Goal: Navigation & Orientation: Go to known website

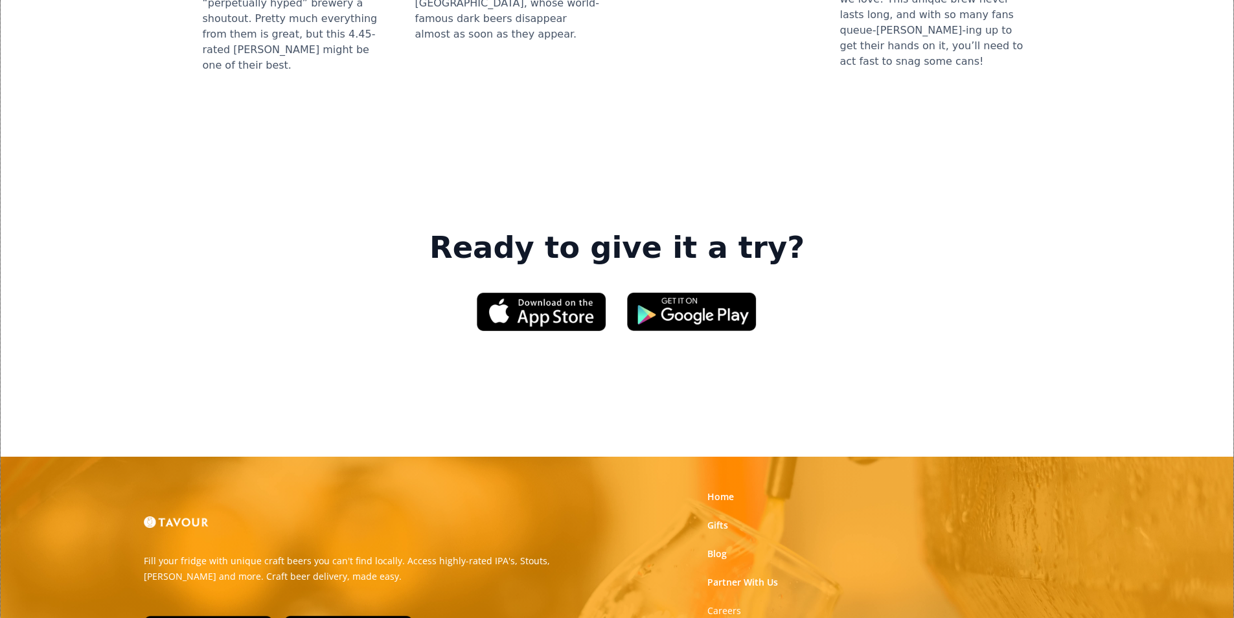
scroll to position [1960, 0]
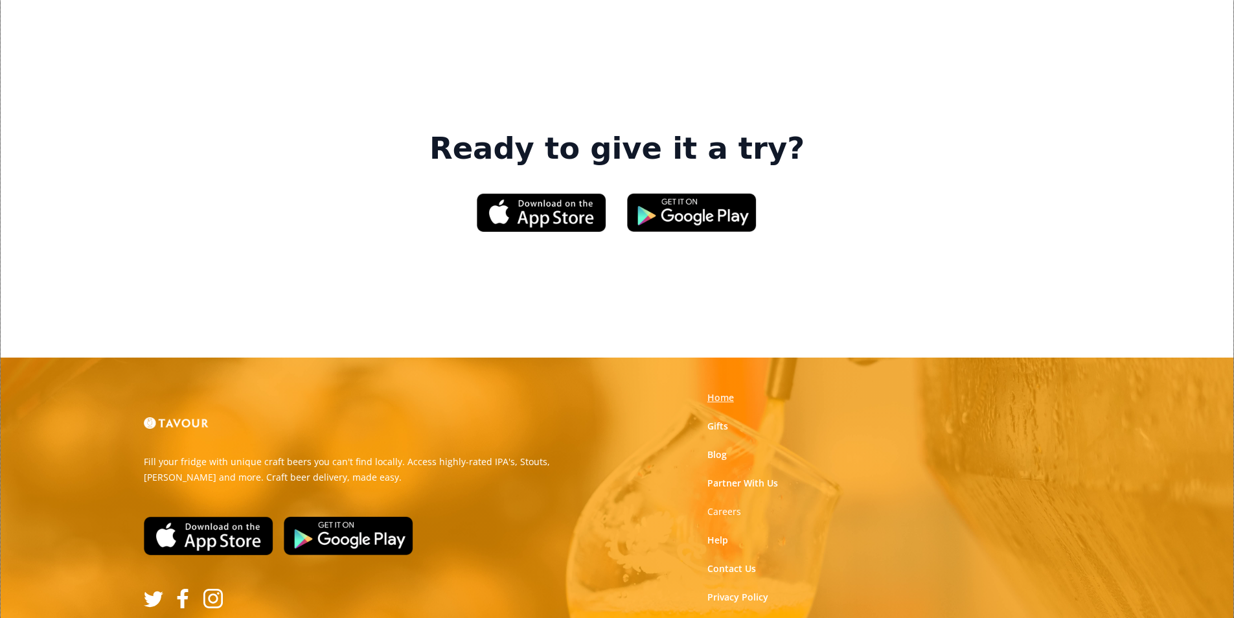
click at [720, 391] on link "Home" at bounding box center [720, 397] width 27 height 13
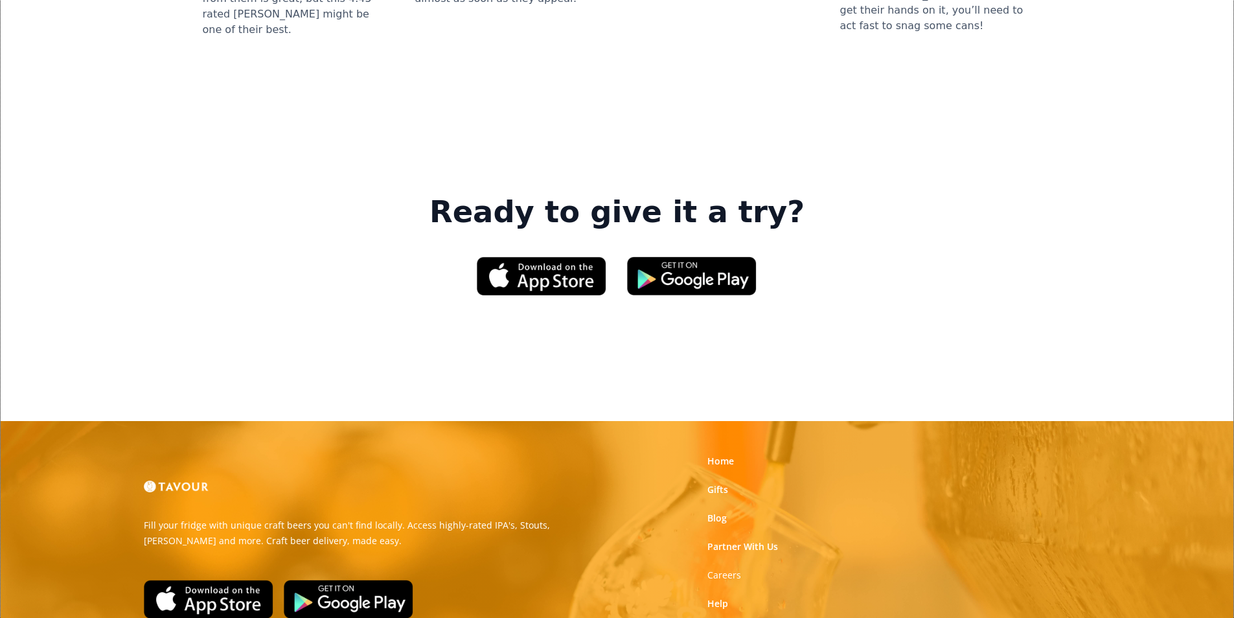
scroll to position [1960, 0]
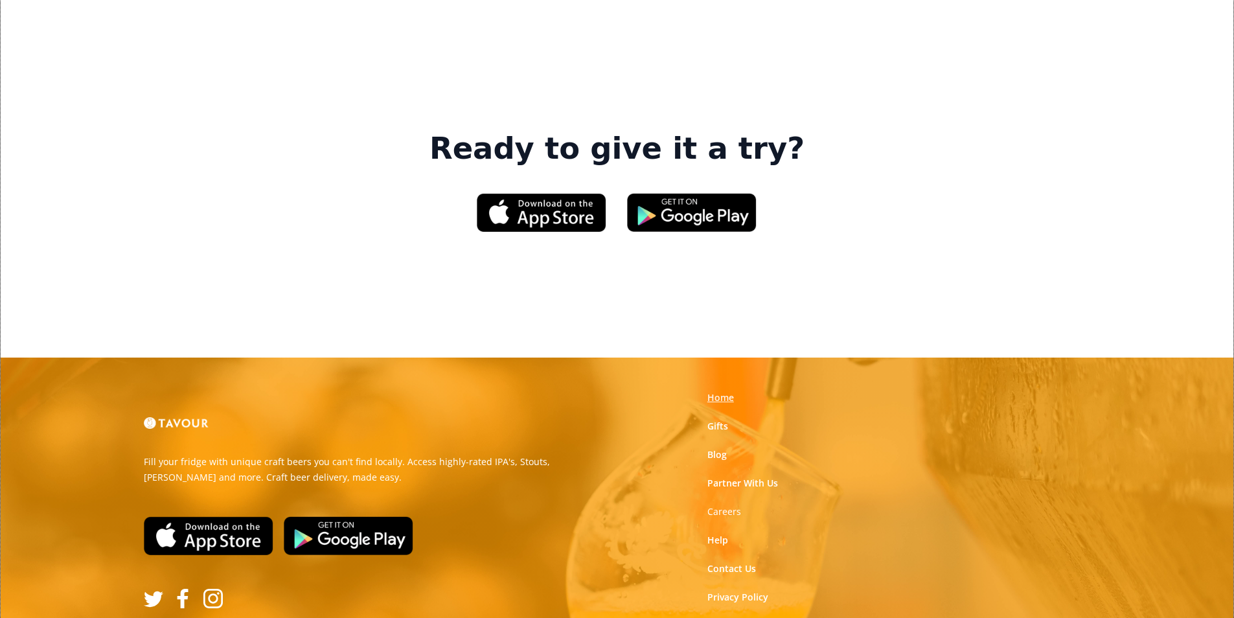
click at [727, 391] on link "Home" at bounding box center [720, 397] width 27 height 13
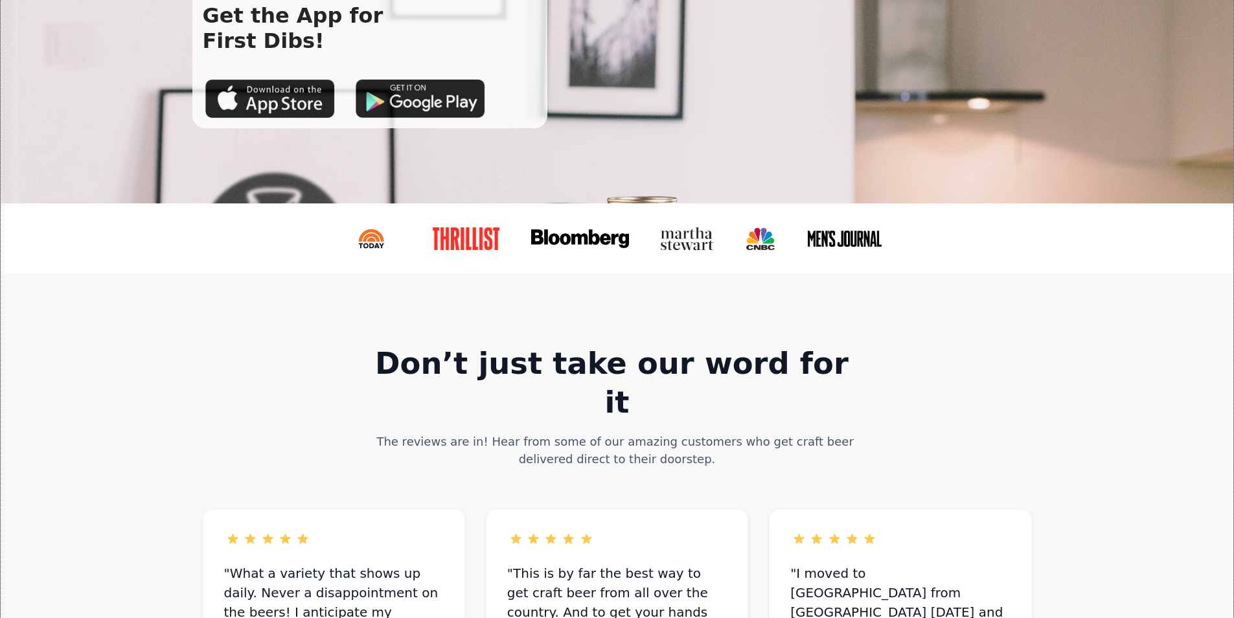
scroll to position [324, 0]
